Goal: Task Accomplishment & Management: Manage account settings

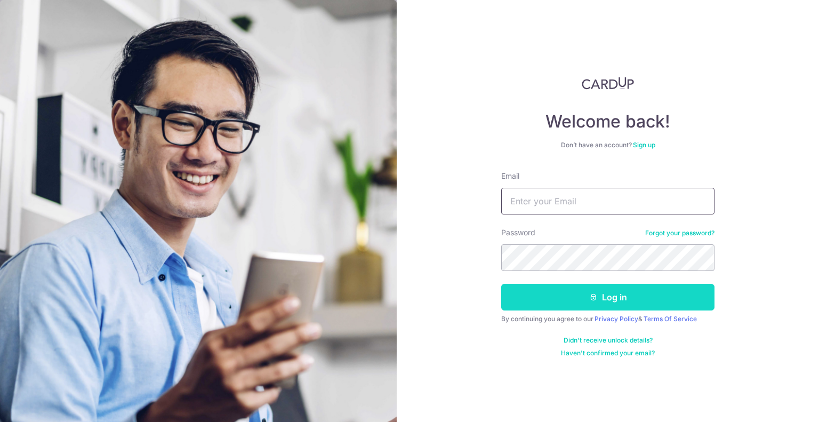
type input "[EMAIL_ADDRESS][DOMAIN_NAME]"
click at [569, 292] on button "Log in" at bounding box center [607, 297] width 213 height 27
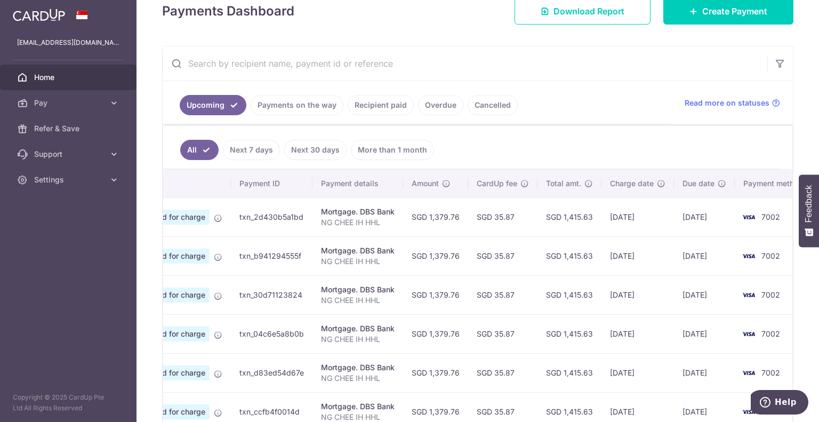
scroll to position [0, 92]
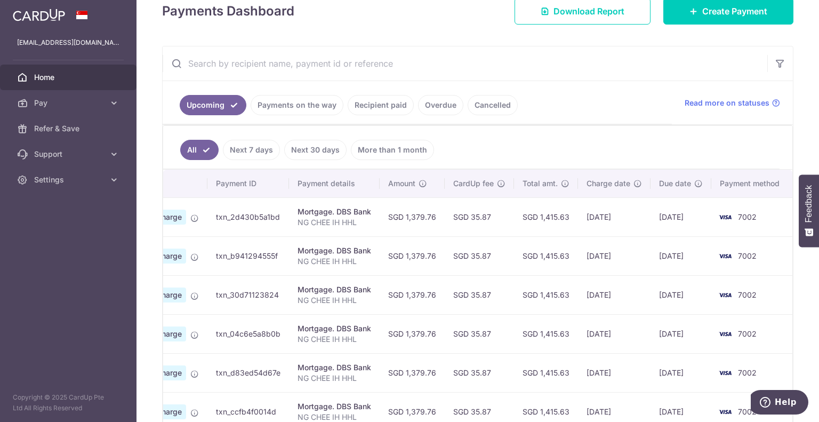
drag, startPoint x: 648, startPoint y: 216, endPoint x: 663, endPoint y: 228, distance: 19.0
click at [663, 228] on tr "Update payment Cancel payment Scheduled for charge txn_2d430b5a1bd Mortgage. DB…" at bounding box center [431, 216] width 721 height 39
click at [663, 228] on td "10/10/2025" at bounding box center [680, 216] width 61 height 39
drag, startPoint x: 571, startPoint y: 219, endPoint x: 219, endPoint y: 213, distance: 352.4
click at [219, 213] on tr "Update payment Cancel payment Scheduled for charge txn_2d430b5a1bd Mortgage. DB…" at bounding box center [431, 216] width 721 height 39
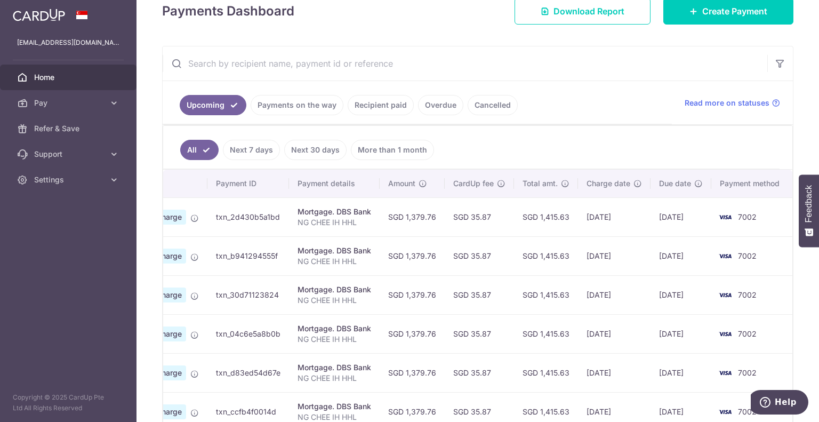
click at [220, 213] on td "txn_2d430b5a1bd" at bounding box center [248, 216] width 82 height 39
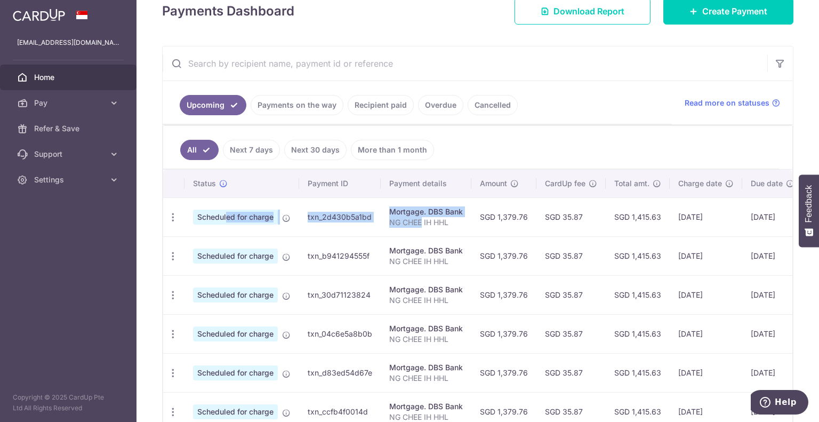
drag, startPoint x: 329, startPoint y: 217, endPoint x: 188, endPoint y: 217, distance: 141.8
click at [188, 217] on tr "Update payment Cancel payment Scheduled for charge txn_2d430b5a1bd Mortgage. DB…" at bounding box center [523, 216] width 721 height 39
click at [172, 214] on icon "button" at bounding box center [172, 217] width 11 height 11
click at [233, 245] on span "Update payment" at bounding box center [230, 246] width 72 height 13
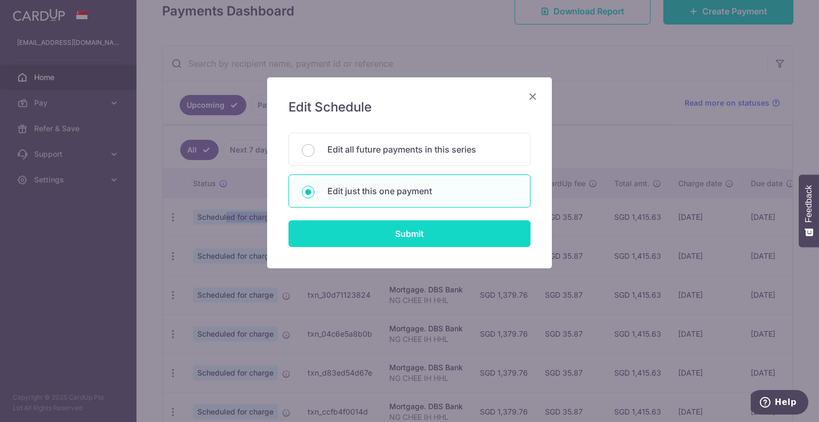
click at [295, 237] on input "Submit" at bounding box center [409, 233] width 242 height 27
radio input "true"
type input "1,379.76"
type input "10/10/2025"
type input "NG CHEE IH HHL"
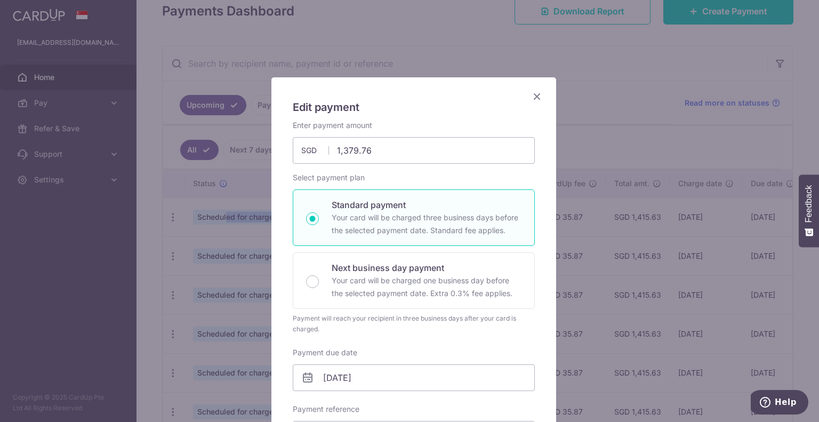
click at [530, 96] on icon "Close" at bounding box center [536, 96] width 13 height 13
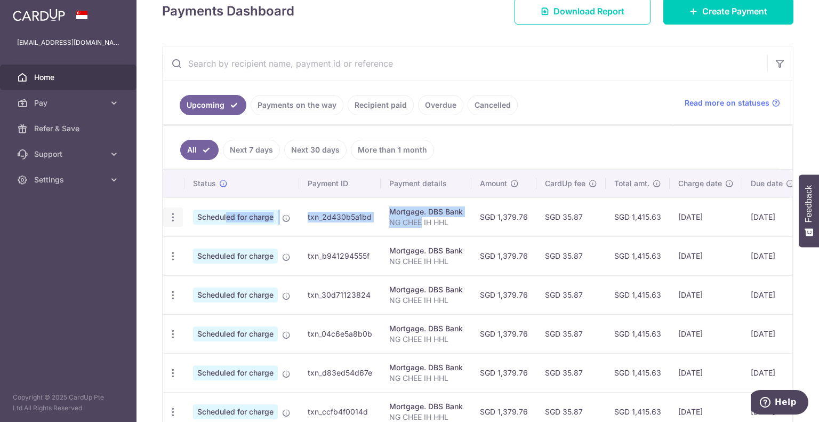
click at [170, 213] on icon "button" at bounding box center [172, 217] width 11 height 11
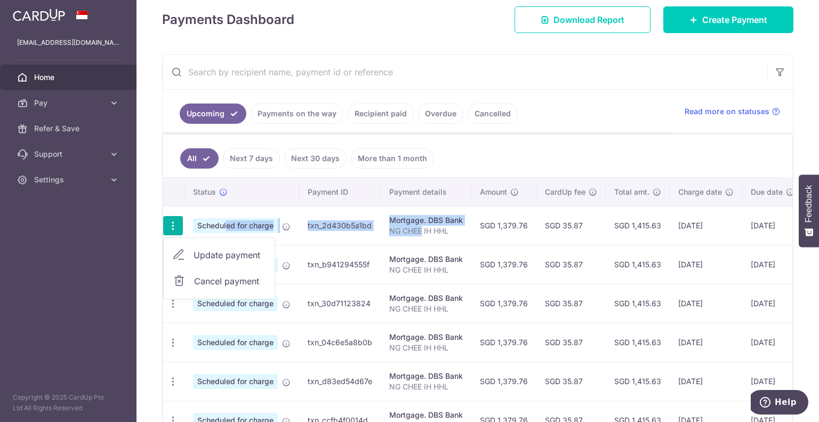
scroll to position [192, 0]
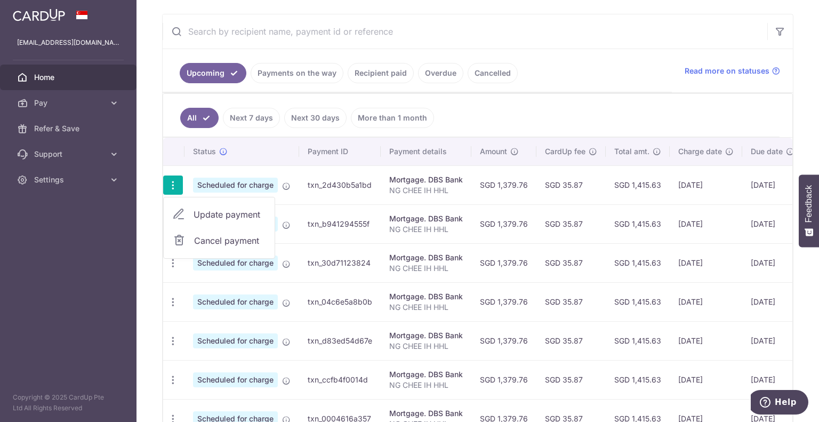
click at [141, 190] on div "× Pause Schedule Pause all future payments in this series Pause just this one p…" at bounding box center [477, 211] width 682 height 422
click at [169, 187] on icon "button" at bounding box center [172, 185] width 11 height 11
click at [219, 237] on span "Cancel payment" at bounding box center [229, 240] width 71 height 13
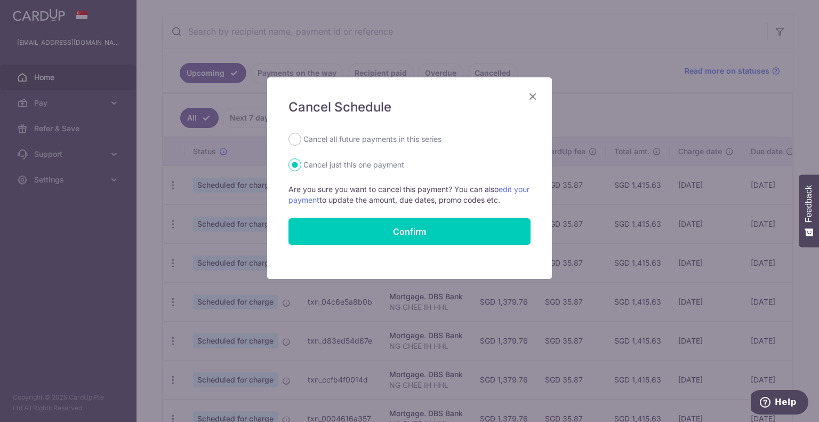
click at [531, 101] on icon "Close" at bounding box center [532, 96] width 13 height 13
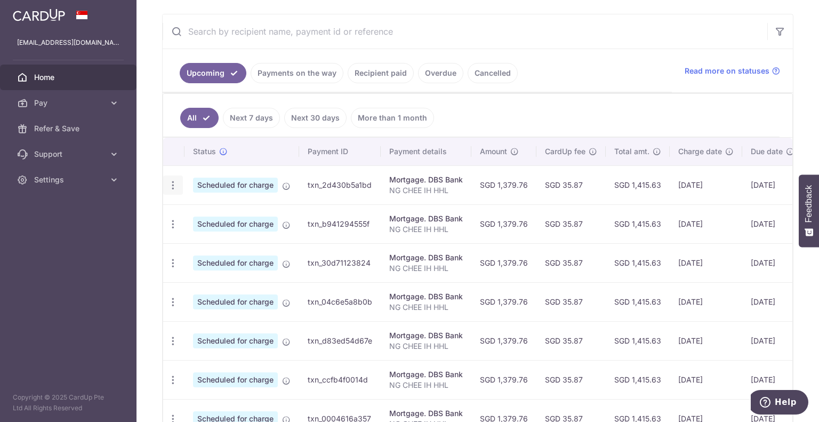
click at [169, 180] on icon "button" at bounding box center [172, 185] width 11 height 11
click at [213, 240] on span "Cancel payment" at bounding box center [229, 240] width 71 height 13
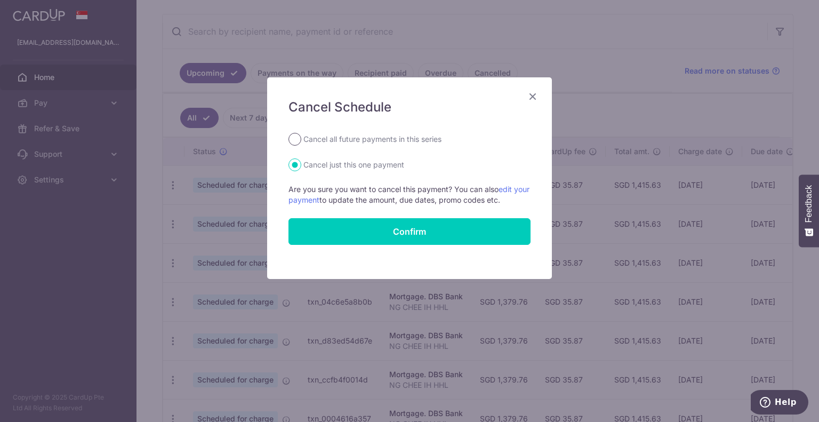
click at [292, 142] on input "Cancel all future payments in this series" at bounding box center [294, 139] width 13 height 13
radio input "true"
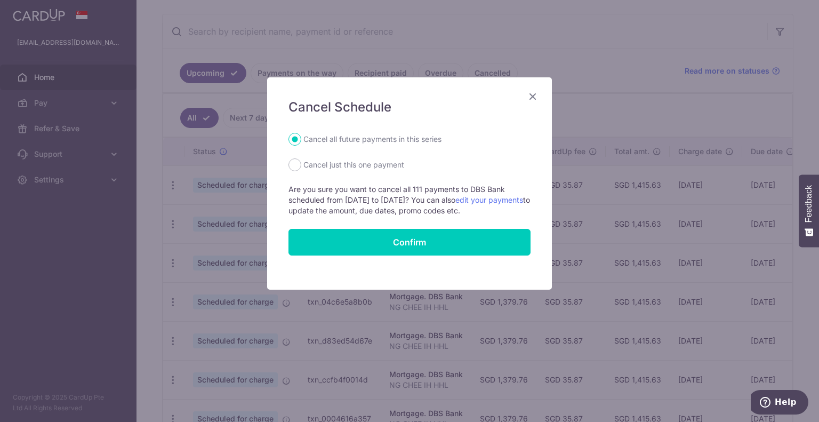
click at [534, 97] on icon "Close" at bounding box center [532, 96] width 13 height 13
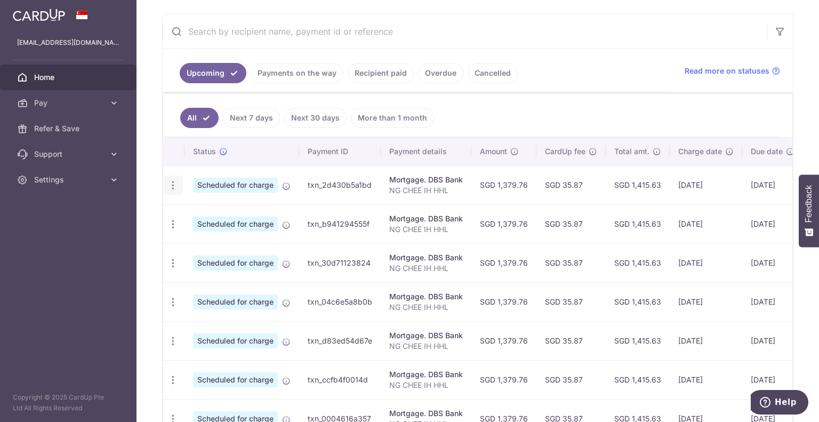
click at [170, 183] on icon "button" at bounding box center [172, 185] width 11 height 11
click at [245, 238] on span "Cancel payment" at bounding box center [229, 240] width 71 height 13
radio input "true"
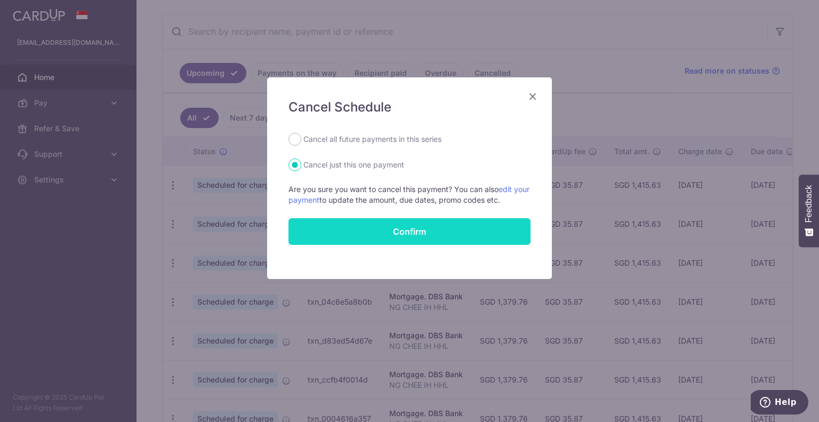
click at [417, 229] on button "Confirm" at bounding box center [409, 231] width 242 height 27
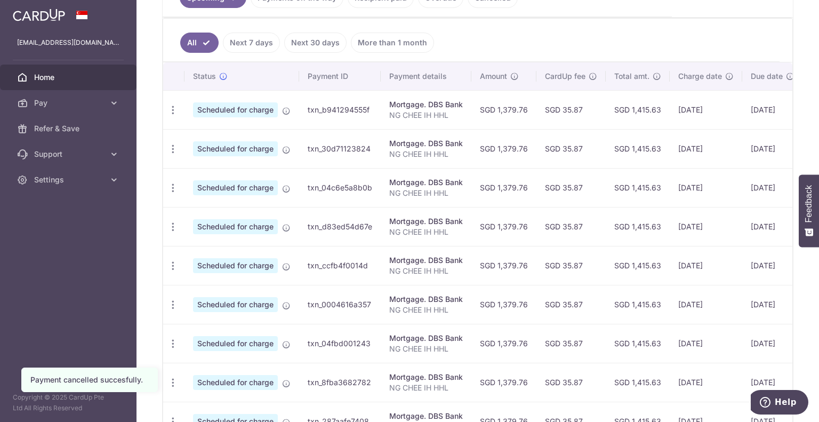
scroll to position [85, 0]
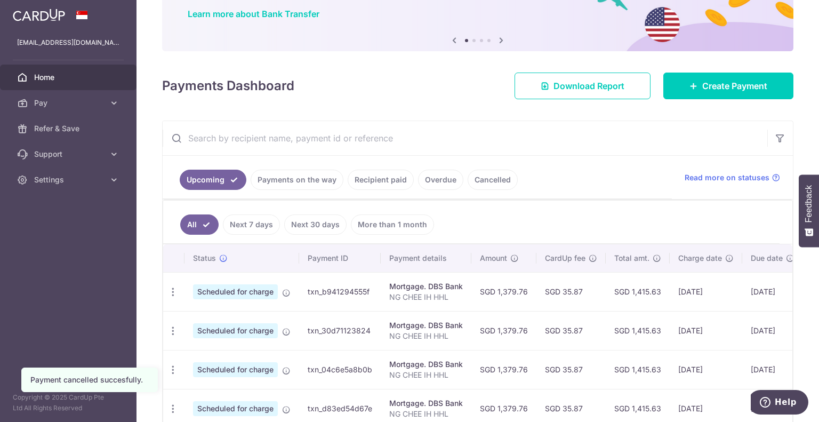
click at [264, 219] on link "Next 7 days" at bounding box center [251, 224] width 57 height 20
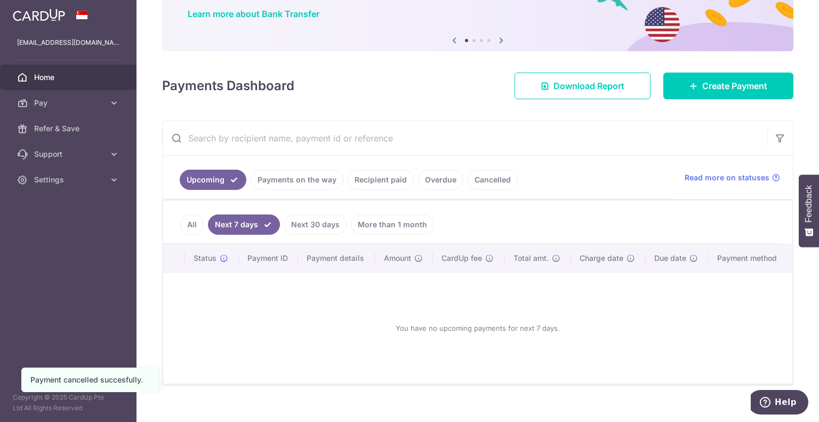
click at [312, 225] on link "Next 30 days" at bounding box center [315, 224] width 62 height 20
drag, startPoint x: 377, startPoint y: 227, endPoint x: 372, endPoint y: 227, distance: 5.4
click at [377, 227] on link "More than 1 month" at bounding box center [392, 224] width 83 height 20
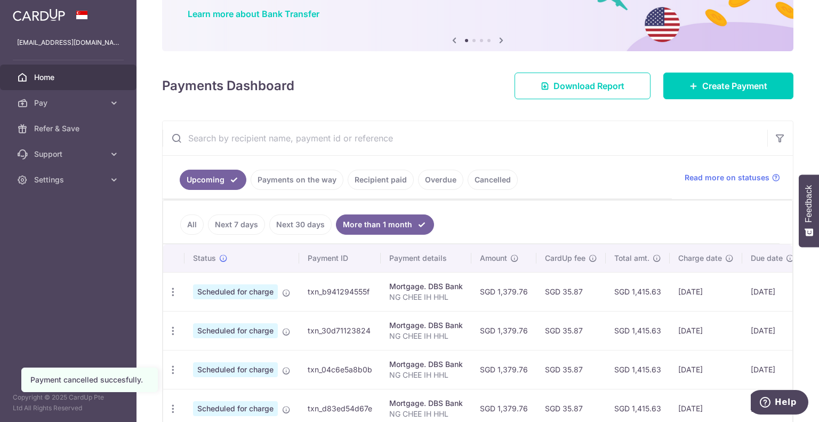
click at [189, 219] on link "All" at bounding box center [191, 224] width 23 height 20
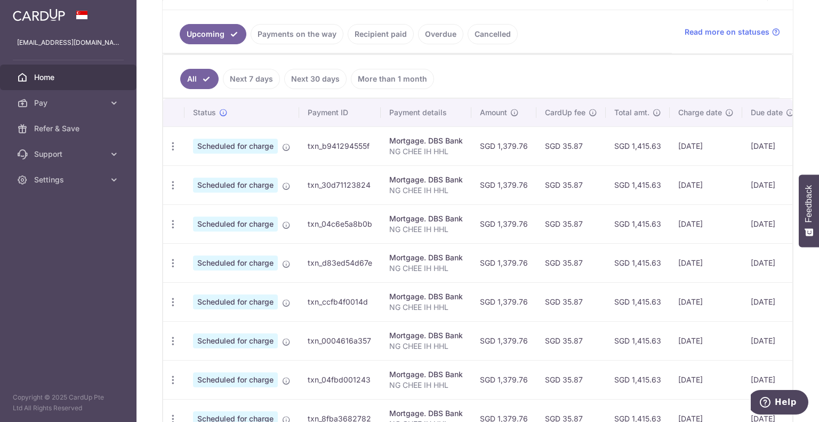
scroll to position [405, 0]
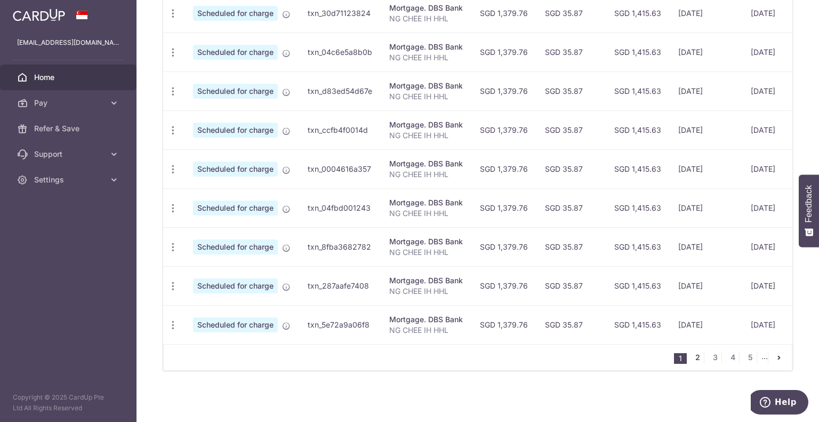
click at [691, 359] on link "2" at bounding box center [697, 357] width 13 height 13
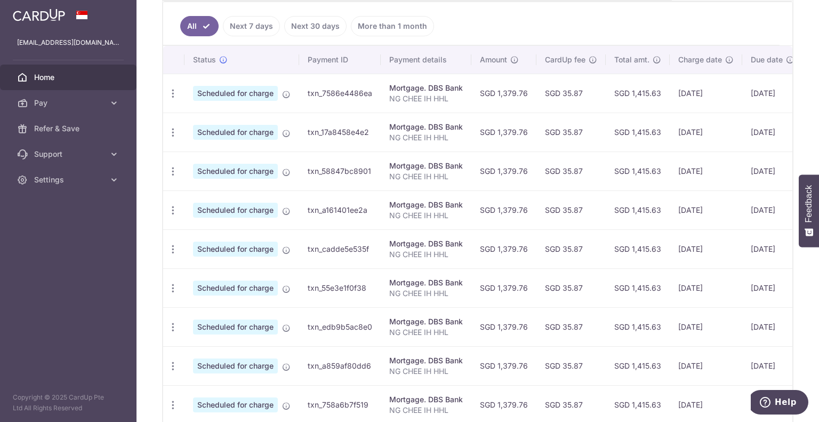
scroll to position [213, 0]
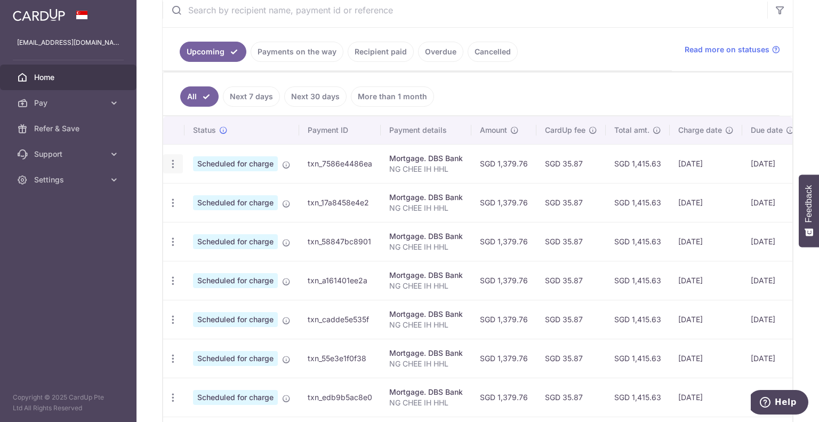
click at [173, 163] on icon "button" at bounding box center [172, 163] width 11 height 11
click at [217, 215] on span "Cancel payment" at bounding box center [229, 219] width 71 height 13
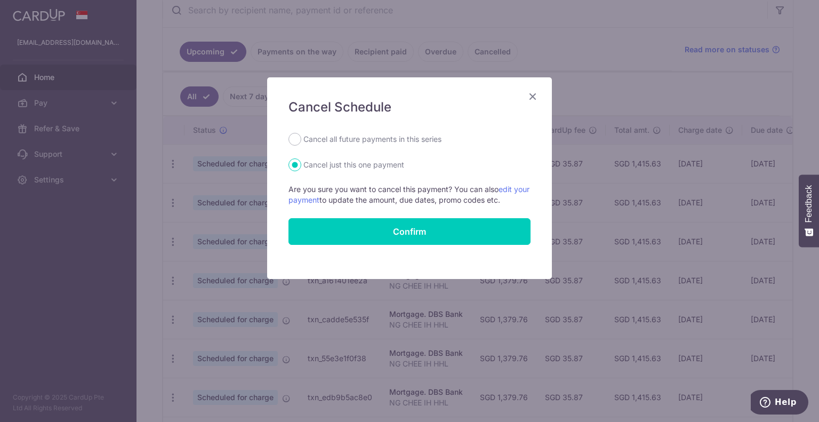
click at [346, 147] on form "Cancel all future payments in this series Cancel just this one payment Are you …" at bounding box center [409, 189] width 242 height 112
click at [349, 140] on label "Cancel all future payments in this series" at bounding box center [372, 139] width 138 height 13
click at [301, 140] on input "Cancel all future payments in this series" at bounding box center [294, 139] width 13 height 13
radio input "true"
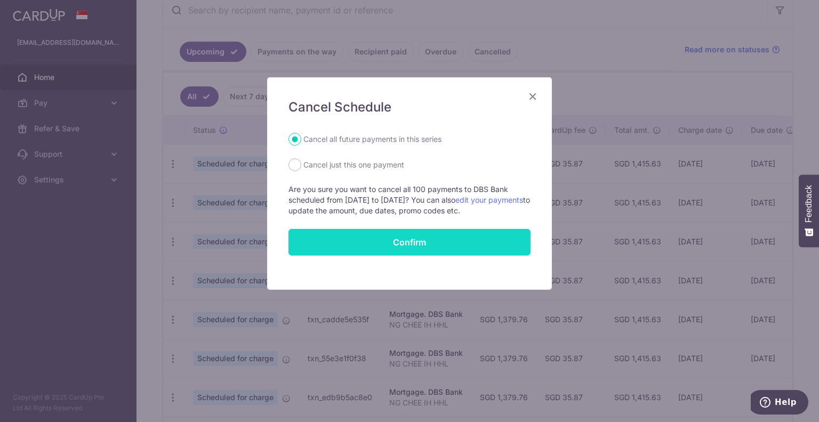
click at [396, 237] on button "Confirm" at bounding box center [409, 242] width 242 height 27
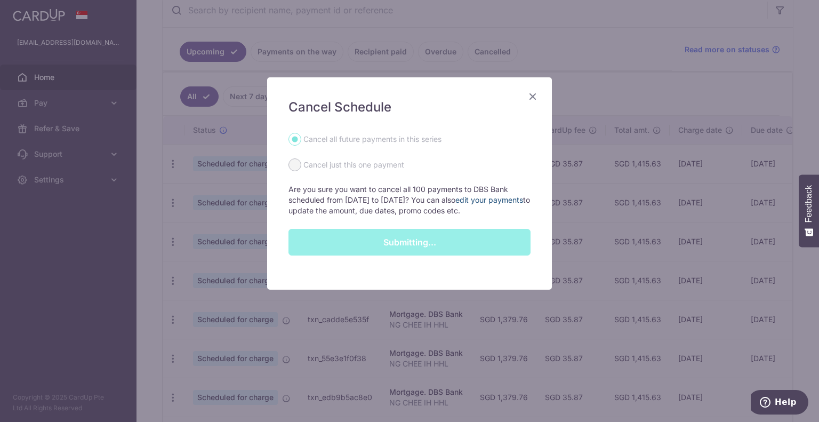
drag, startPoint x: 463, startPoint y: 191, endPoint x: 495, endPoint y: 200, distance: 33.1
click at [470, 194] on p "Are you sure you want to cancel all 100 payments to DBS Bank scheduled from 10/…" at bounding box center [409, 200] width 242 height 32
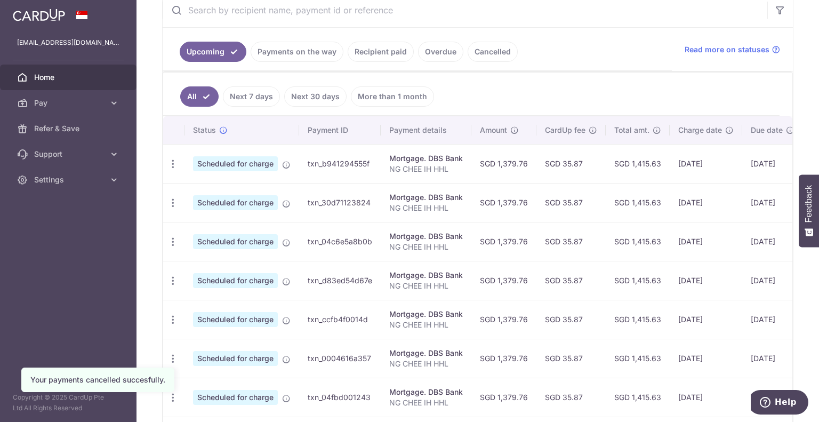
scroll to position [160, 0]
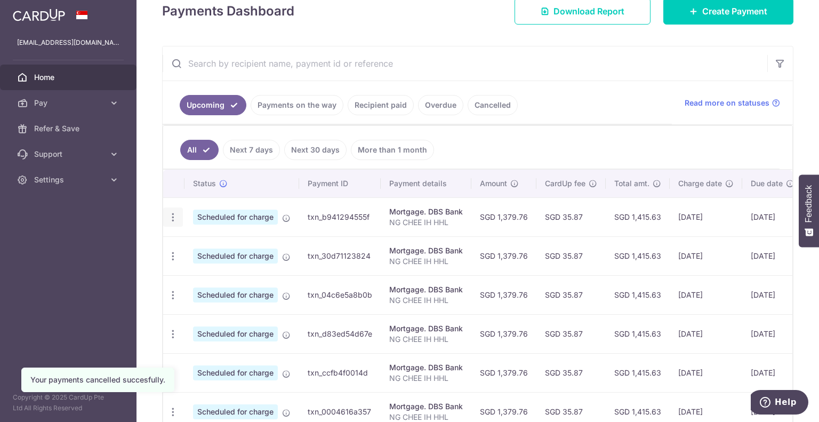
click at [172, 216] on icon "button" at bounding box center [172, 217] width 11 height 11
click at [201, 270] on span "Cancel payment" at bounding box center [229, 272] width 71 height 13
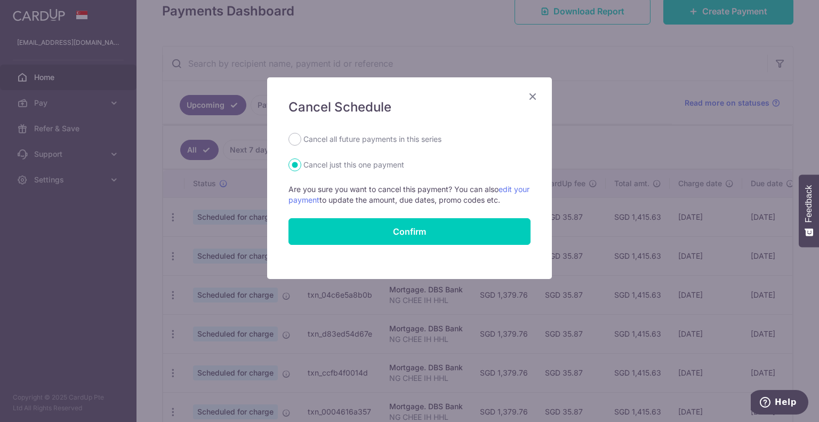
click at [373, 138] on label "Cancel all future payments in this series" at bounding box center [372, 139] width 138 height 13
click at [301, 138] on input "Cancel all future payments in this series" at bounding box center [294, 139] width 13 height 13
radio input "true"
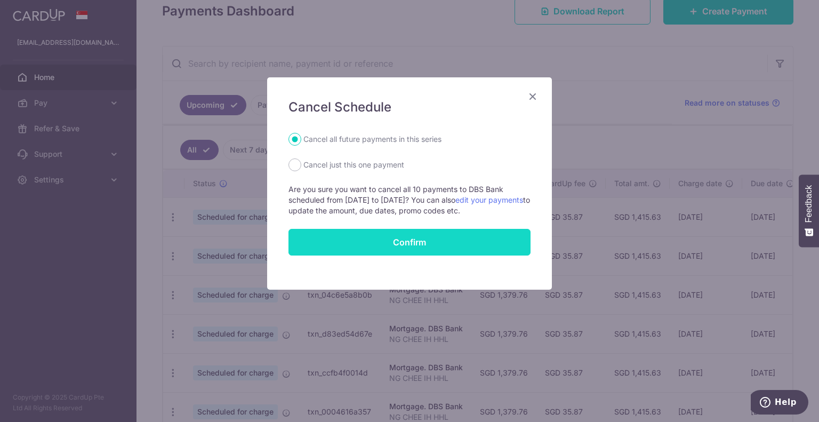
click at [392, 243] on button "Confirm" at bounding box center [409, 242] width 242 height 27
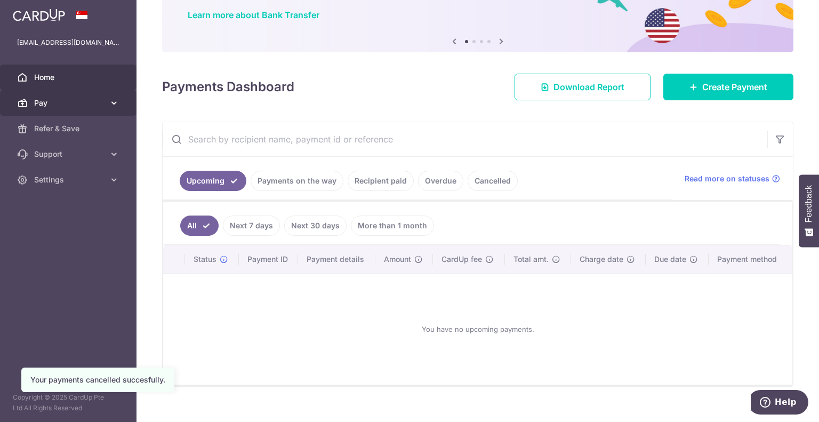
click at [62, 108] on span "Pay" at bounding box center [69, 103] width 70 height 11
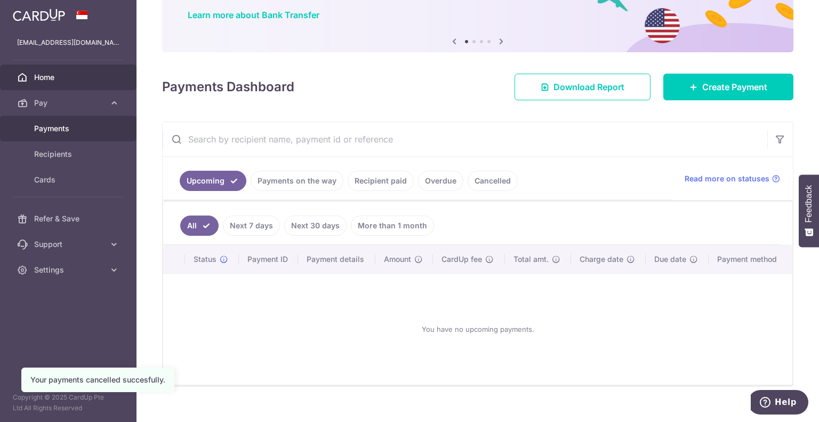
click at [60, 129] on span "Payments" at bounding box center [69, 128] width 70 height 11
